Goal: Information Seeking & Learning: Learn about a topic

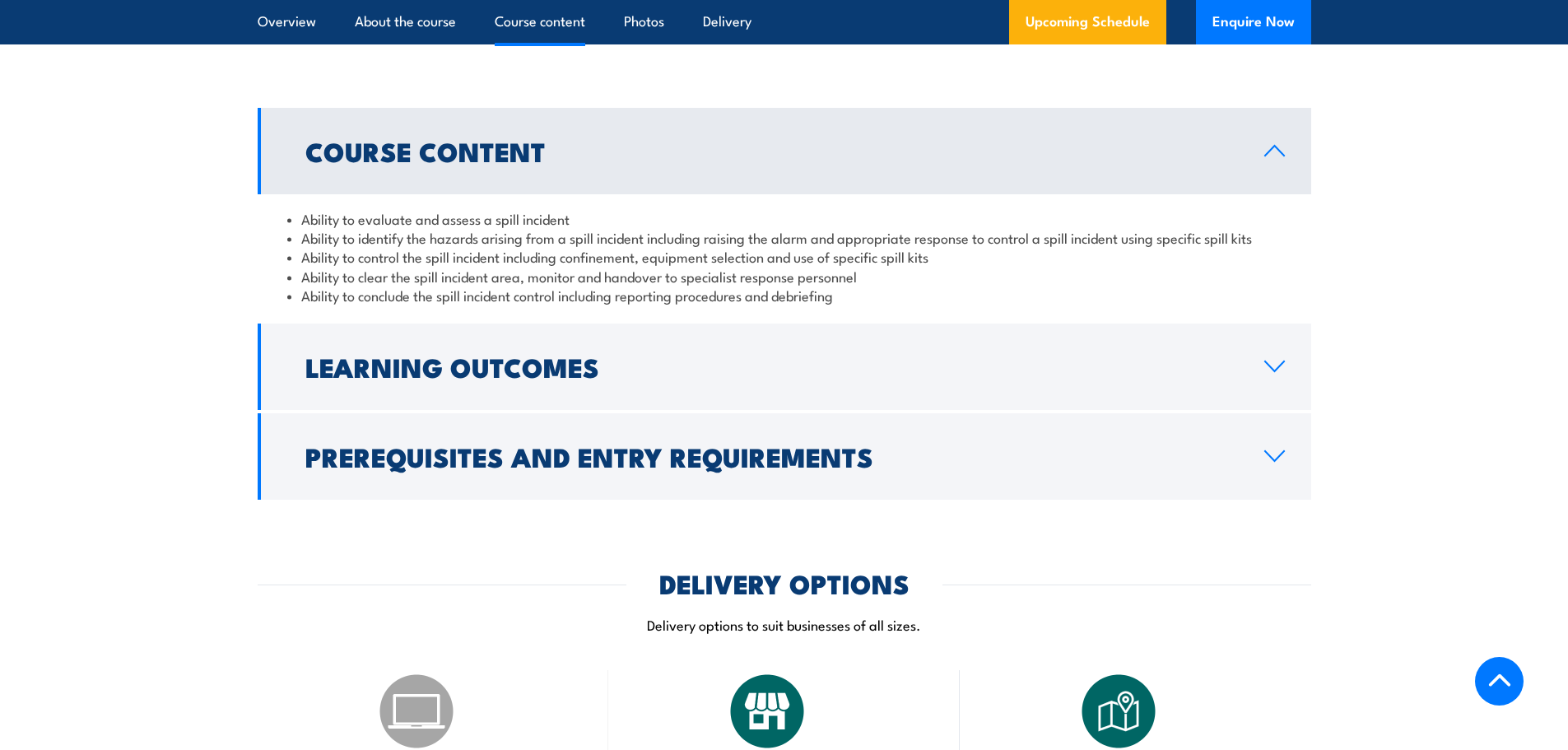
scroll to position [1235, 0]
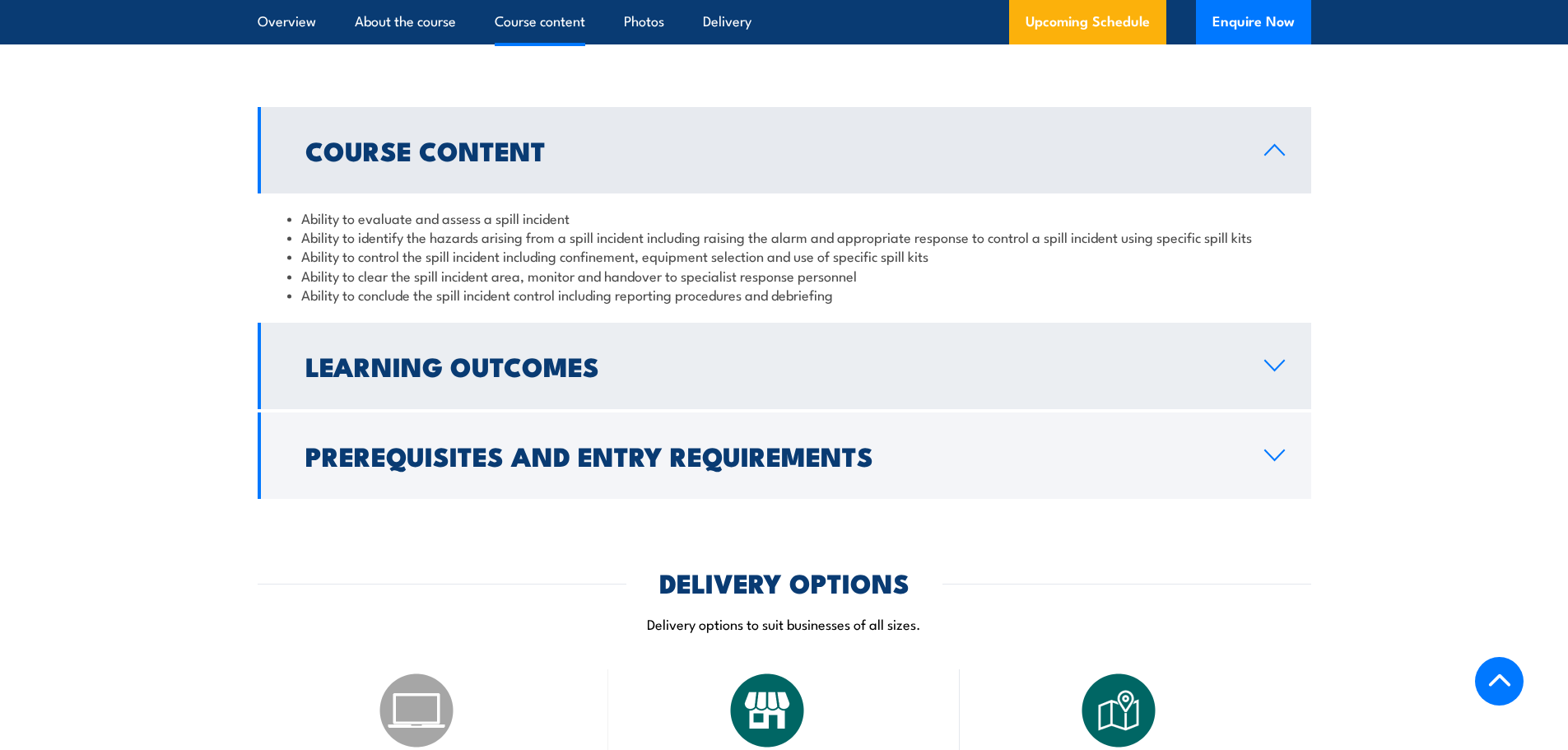
click at [714, 371] on h2 "Learning Outcomes" at bounding box center [771, 365] width 932 height 23
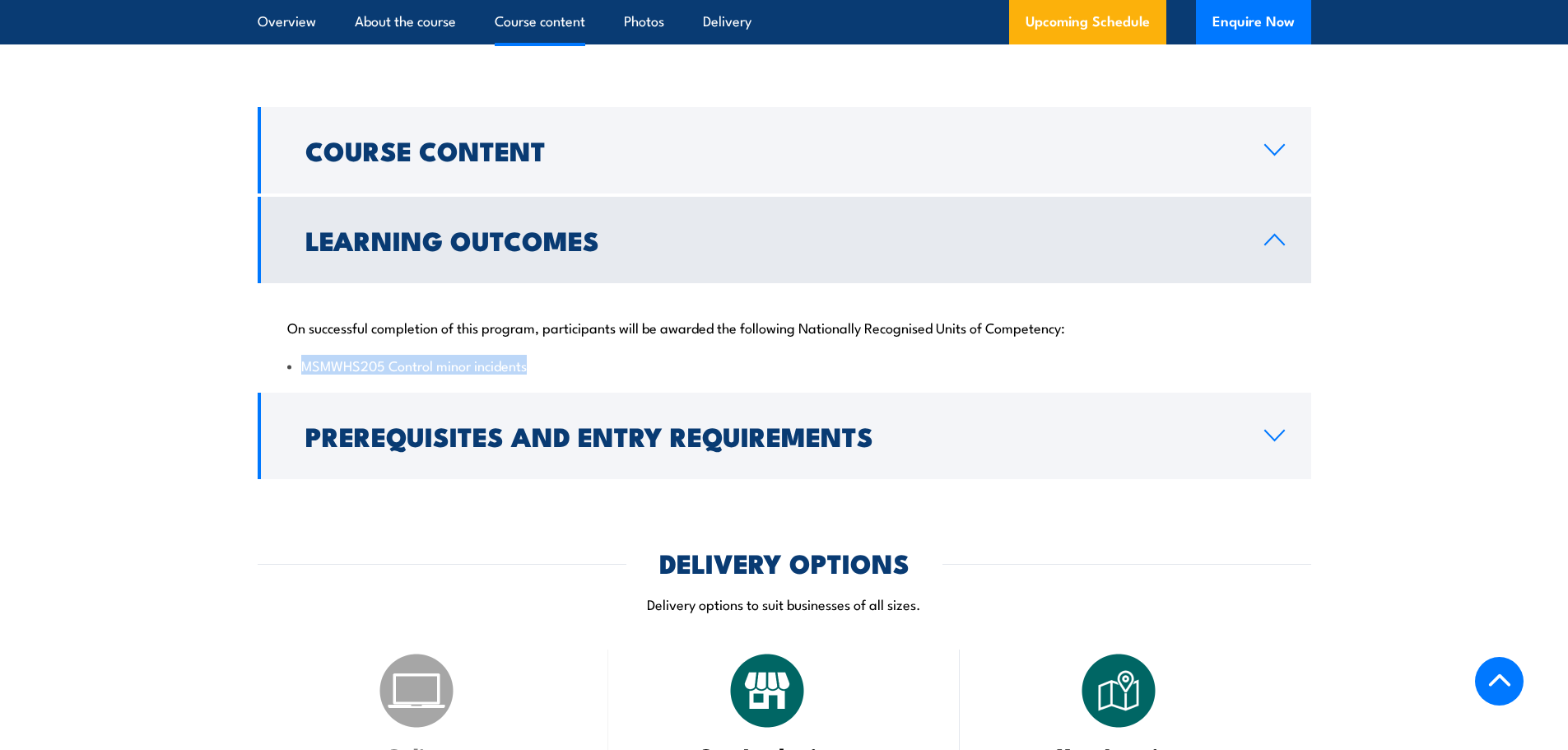
drag, startPoint x: 542, startPoint y: 368, endPoint x: 302, endPoint y: 372, distance: 240.0
click at [302, 372] on li "MSMWHS205 Control minor incidents" at bounding box center [784, 365] width 994 height 19
copy li "MSMWHS205 Control minor incidents"
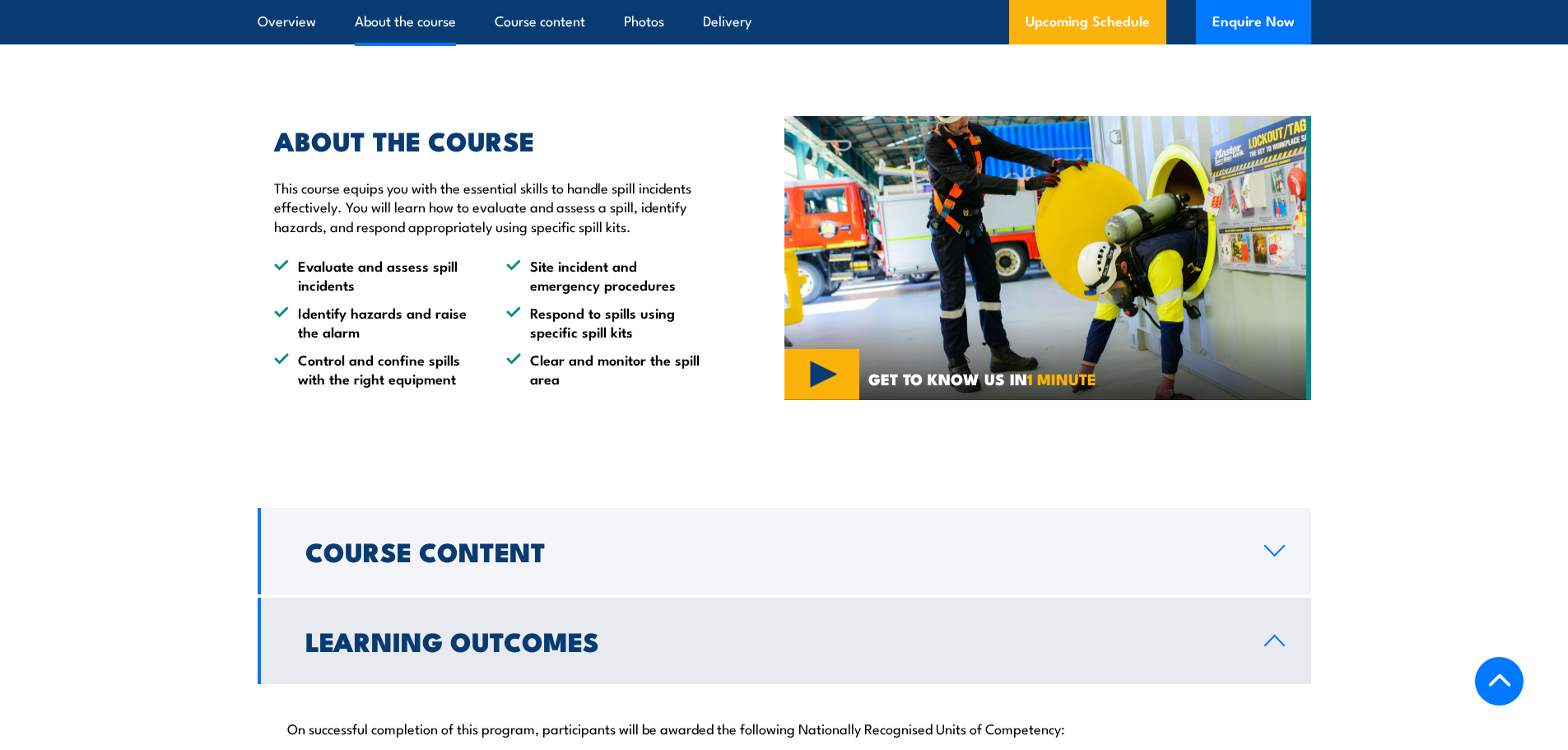
scroll to position [988, 0]
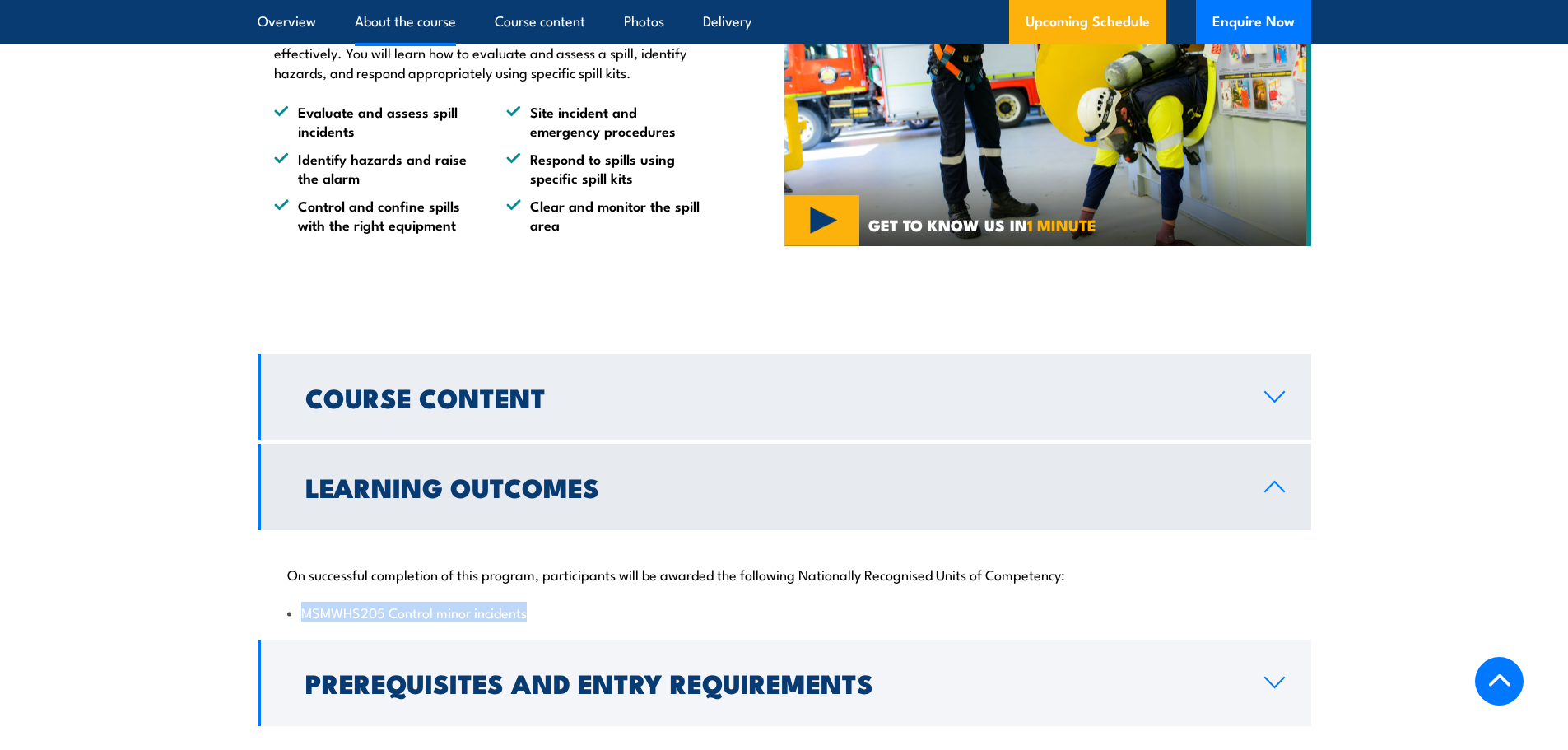
click at [1267, 400] on icon at bounding box center [1274, 397] width 22 height 13
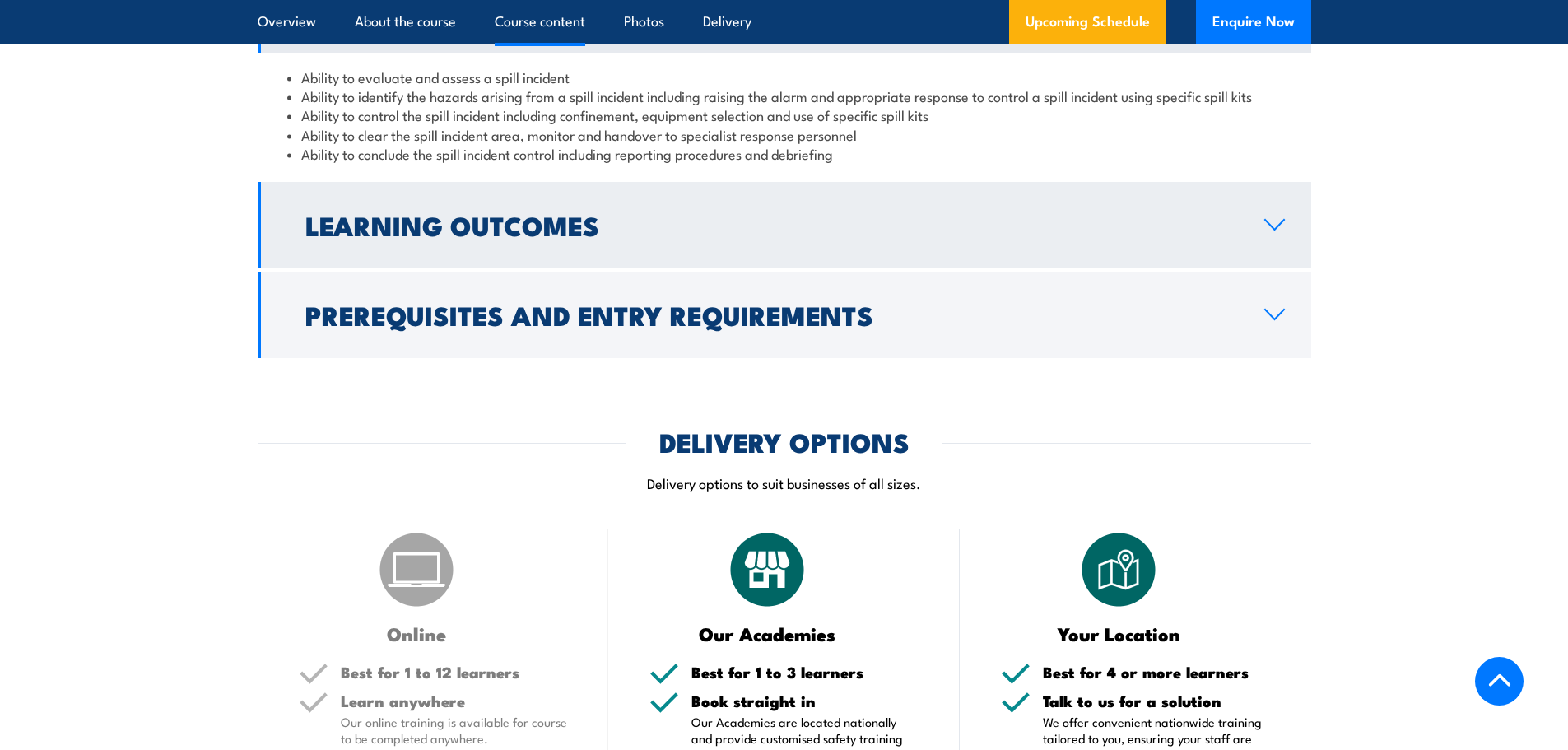
scroll to position [1482, 0]
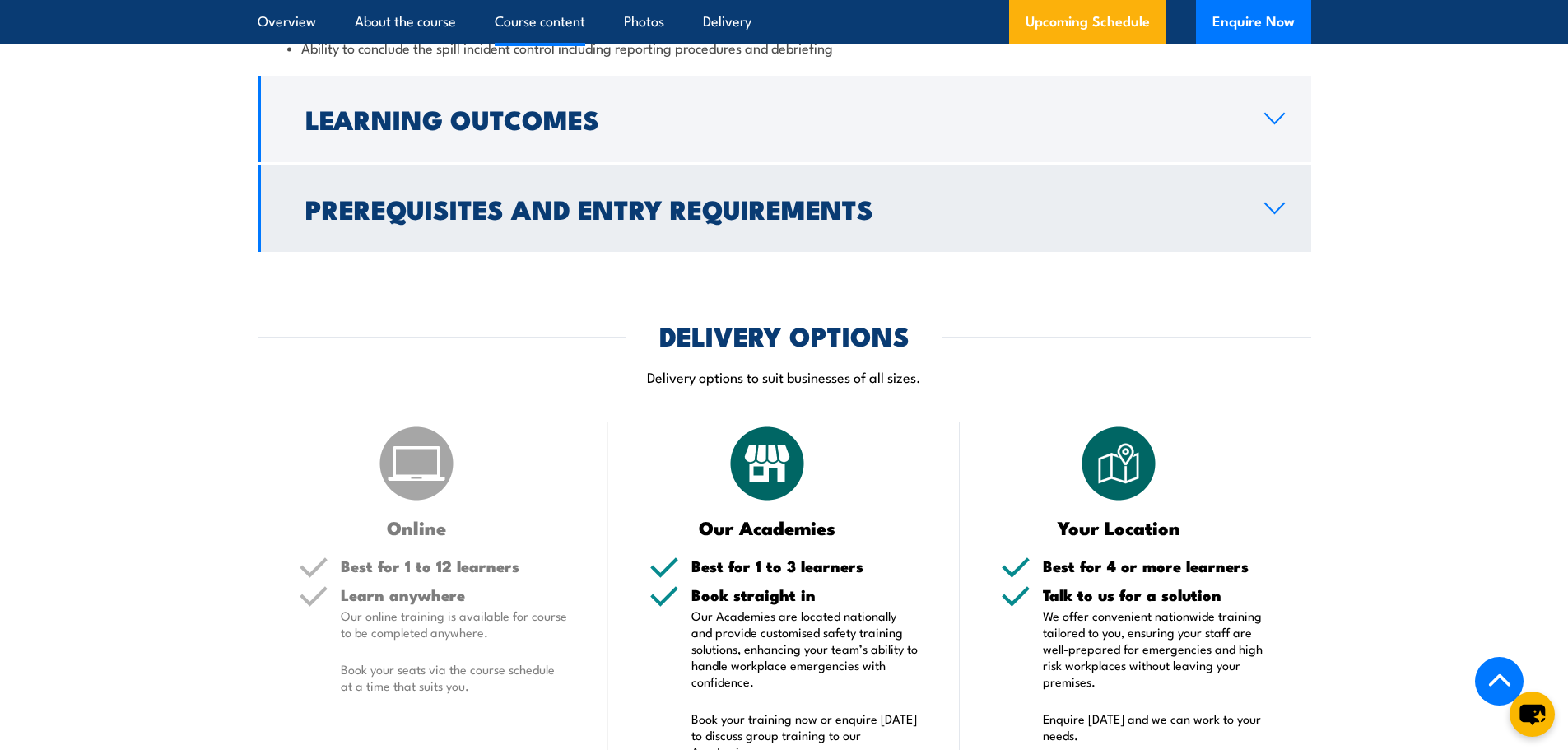
click at [987, 211] on h2 "Prerequisites and Entry Requirements" at bounding box center [771, 208] width 932 height 23
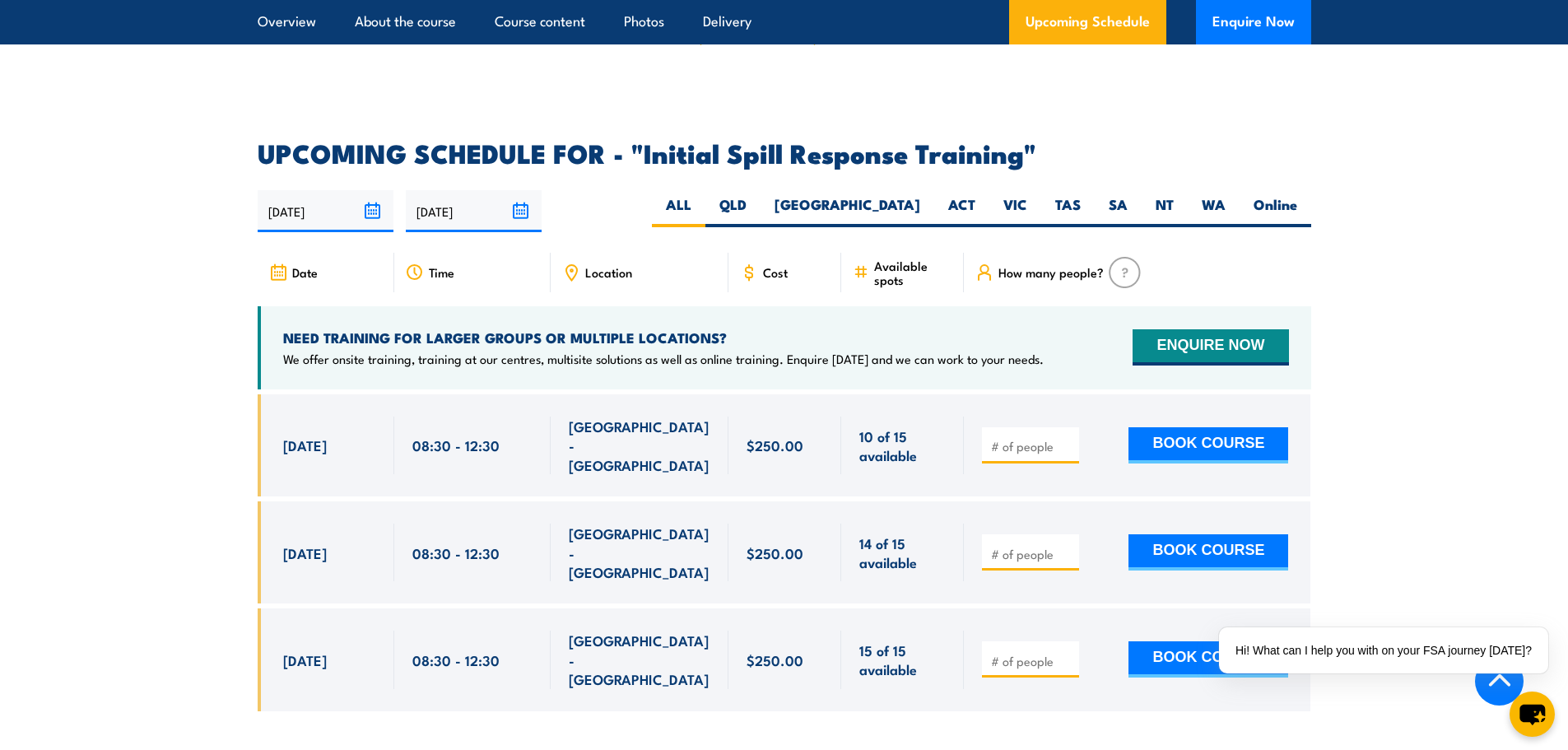
scroll to position [2506, 0]
